Goal: Task Accomplishment & Management: Use online tool/utility

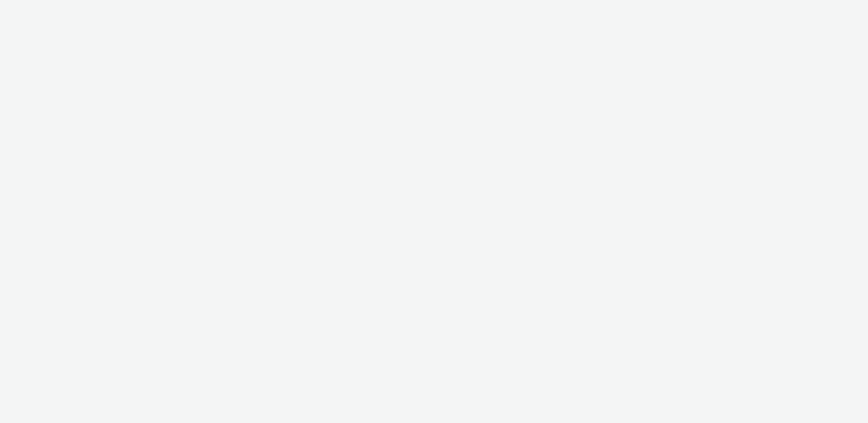
select select "2fc77e36-bb93-4aa3-9dff-dcb08e02eac6"
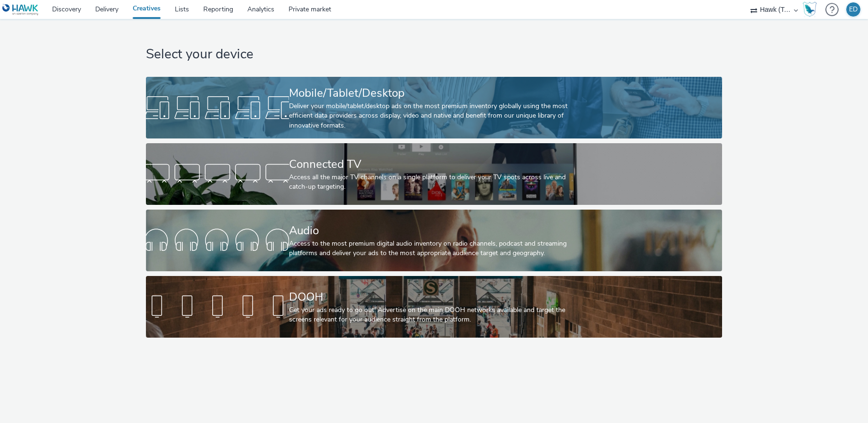
click at [256, 106] on div at bounding box center [217, 107] width 143 height 30
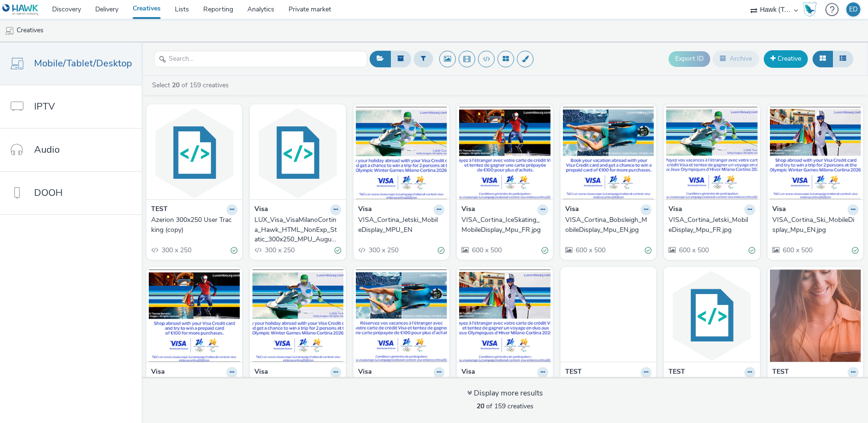
click at [798, 55] on link "Creative" at bounding box center [786, 58] width 44 height 17
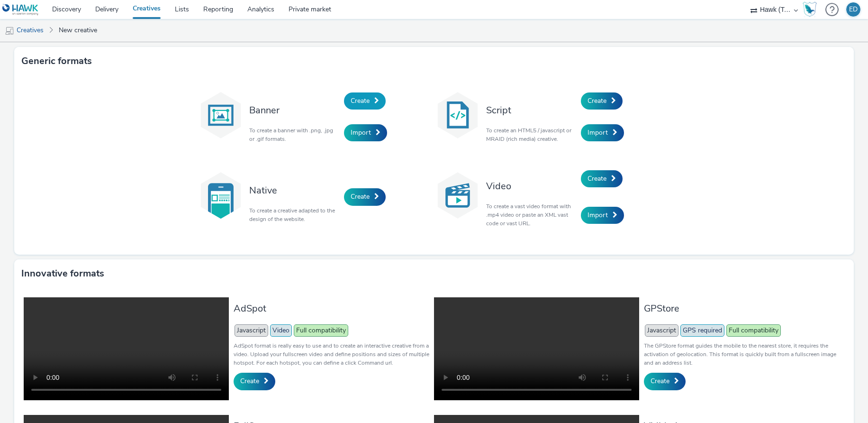
click at [361, 103] on span "Create" at bounding box center [360, 100] width 19 height 9
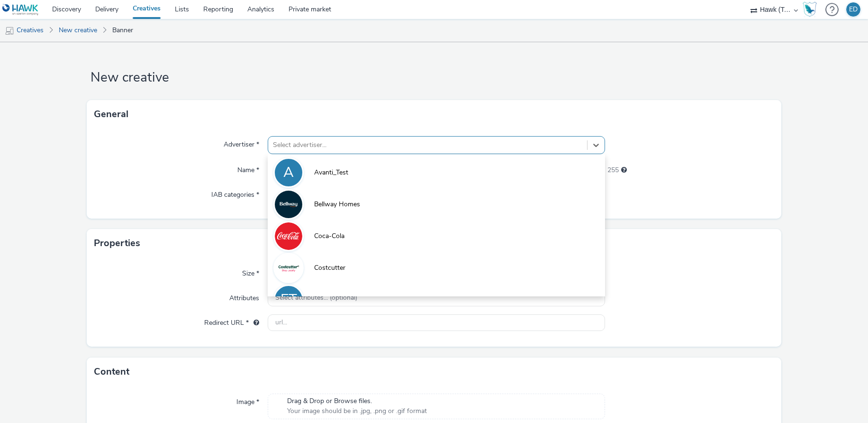
click at [312, 149] on div at bounding box center [427, 144] width 309 height 11
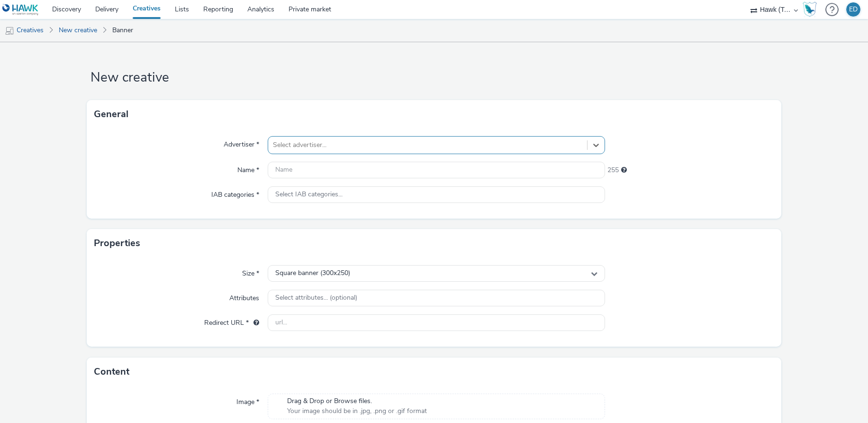
click at [315, 148] on div at bounding box center [427, 144] width 309 height 11
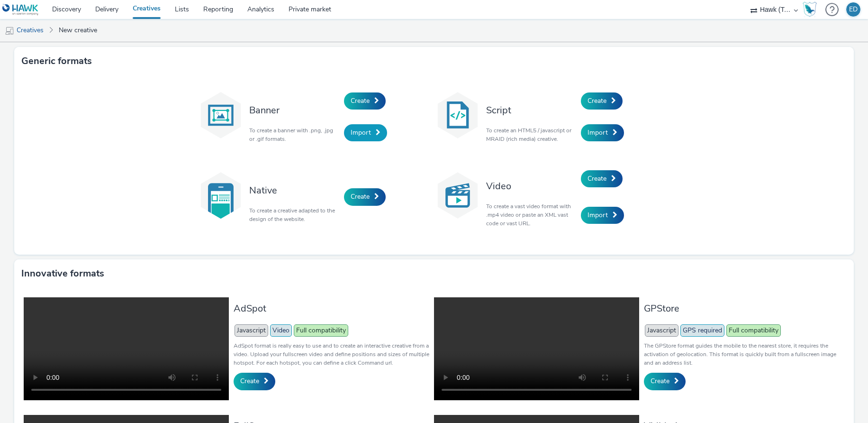
click at [371, 135] on link "Import" at bounding box center [365, 132] width 43 height 17
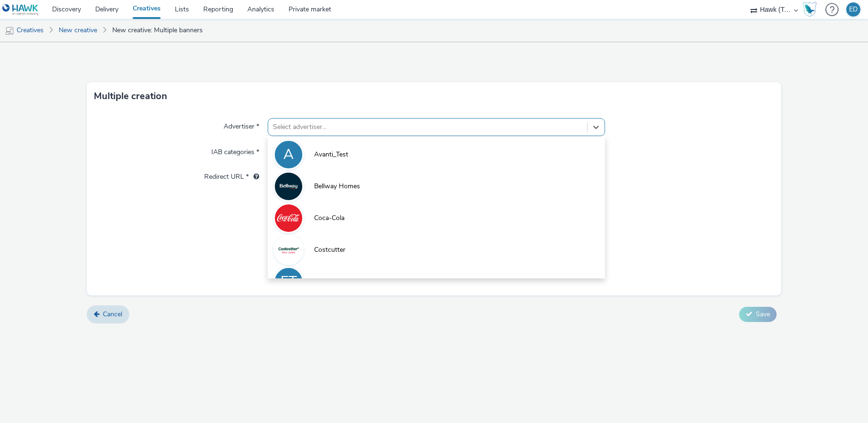
click at [355, 124] on div at bounding box center [427, 126] width 309 height 11
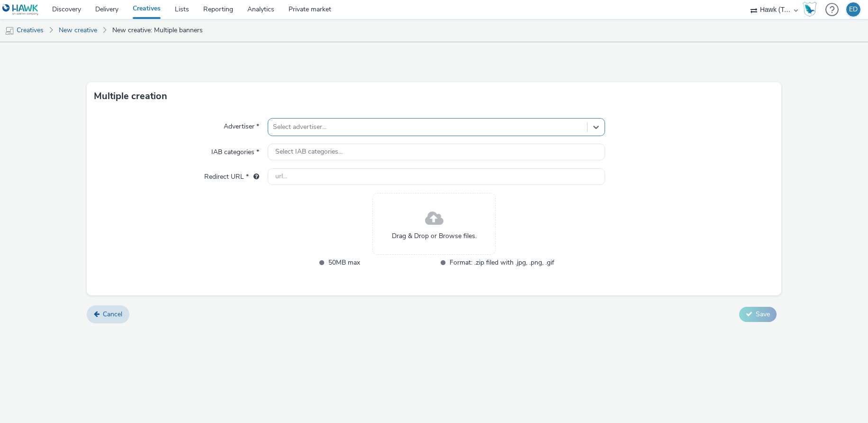
click at [355, 124] on div at bounding box center [427, 126] width 309 height 11
click at [346, 153] on div "Select IAB categories..." at bounding box center [436, 152] width 337 height 17
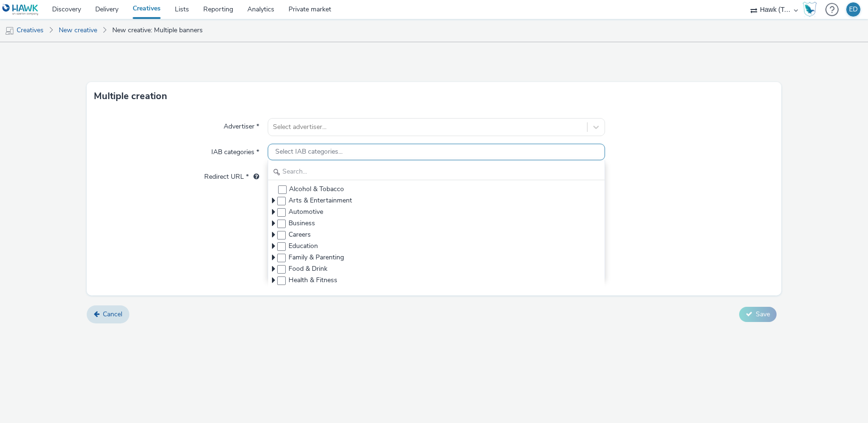
click at [346, 153] on div "Select IAB categories..." at bounding box center [436, 152] width 337 height 17
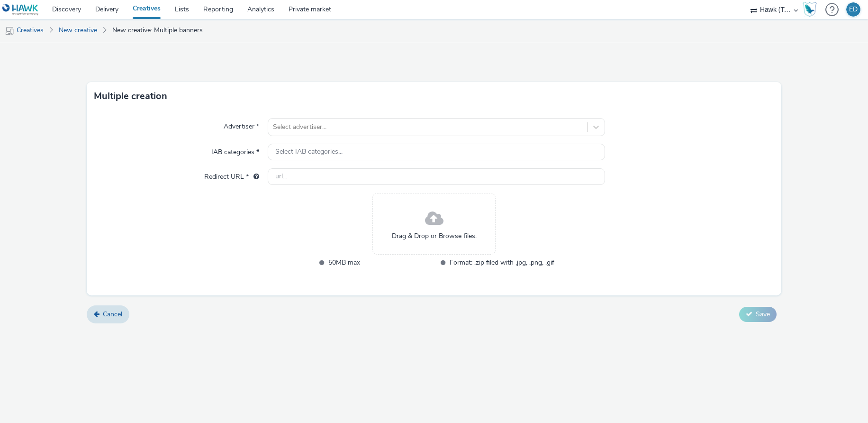
drag, startPoint x: 295, startPoint y: 336, endPoint x: 250, endPoint y: 336, distance: 45.5
click at [264, 336] on div "Multiple creation Advertiser * Select advertiser... IAB categories * Select IAB…" at bounding box center [434, 232] width 868 height 380
click at [108, 4] on link "Delivery" at bounding box center [106, 9] width 37 height 19
